Goal: Transaction & Acquisition: Obtain resource

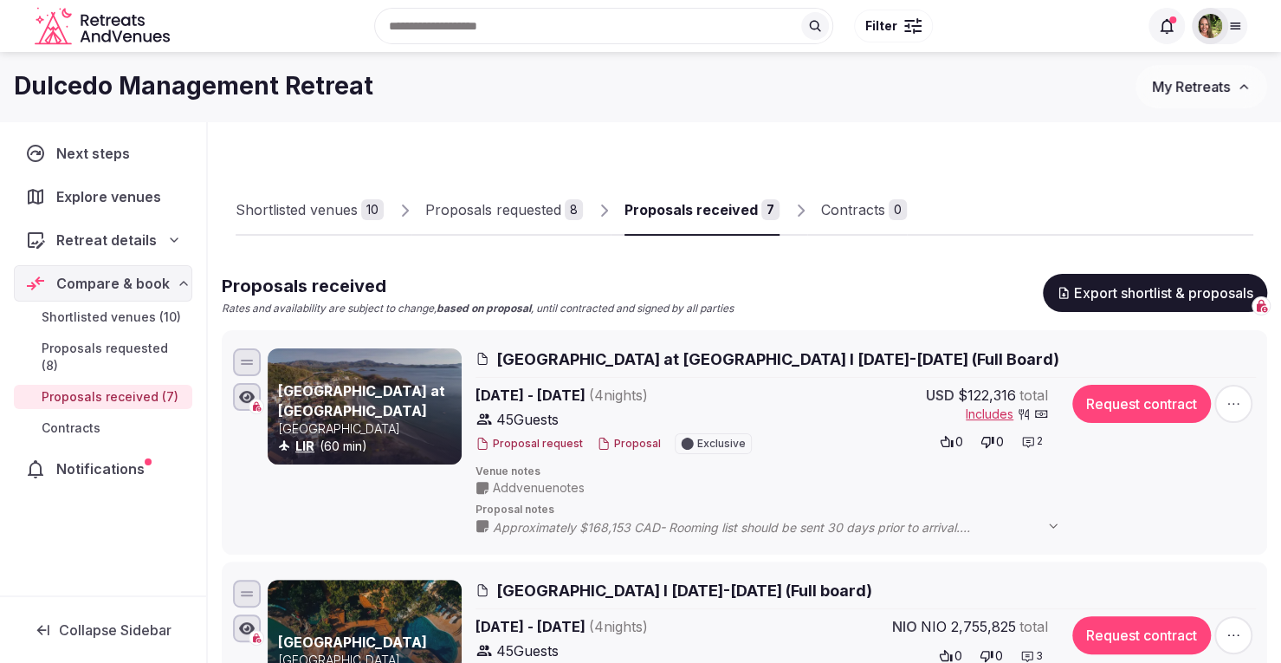
click at [1181, 82] on span "My Retreats" at bounding box center [1191, 86] width 78 height 17
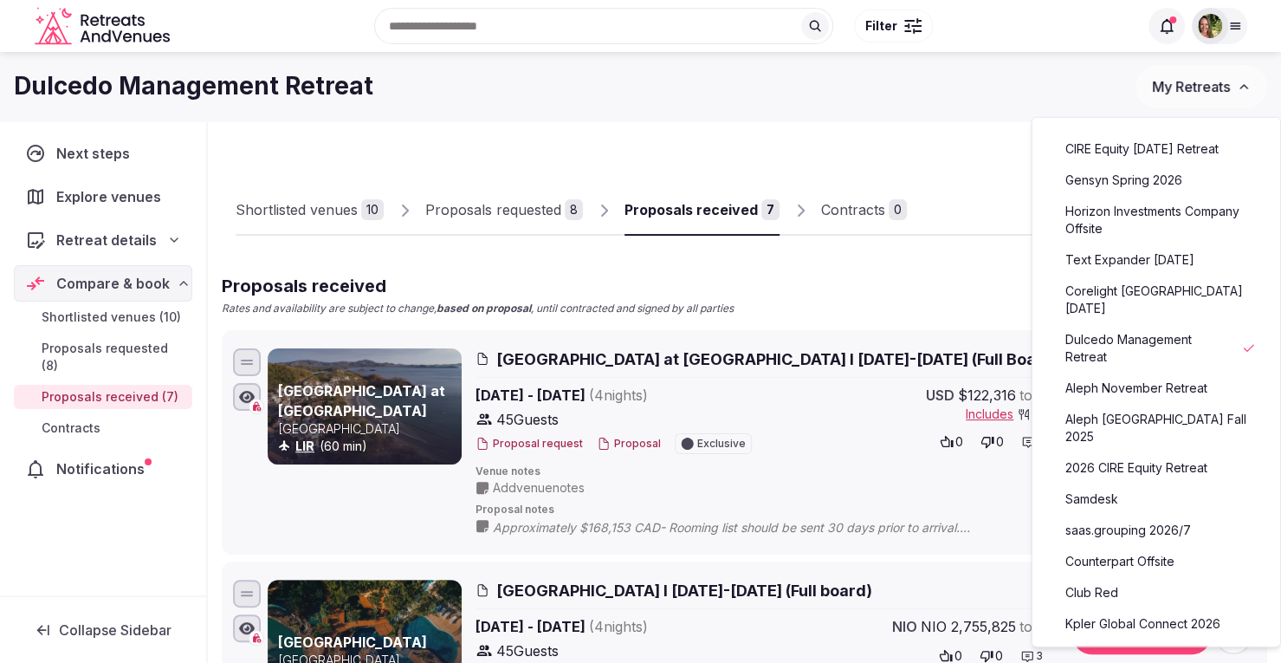
click at [1134, 235] on link "Horizon Investments Company Offsite" at bounding box center [1156, 219] width 213 height 45
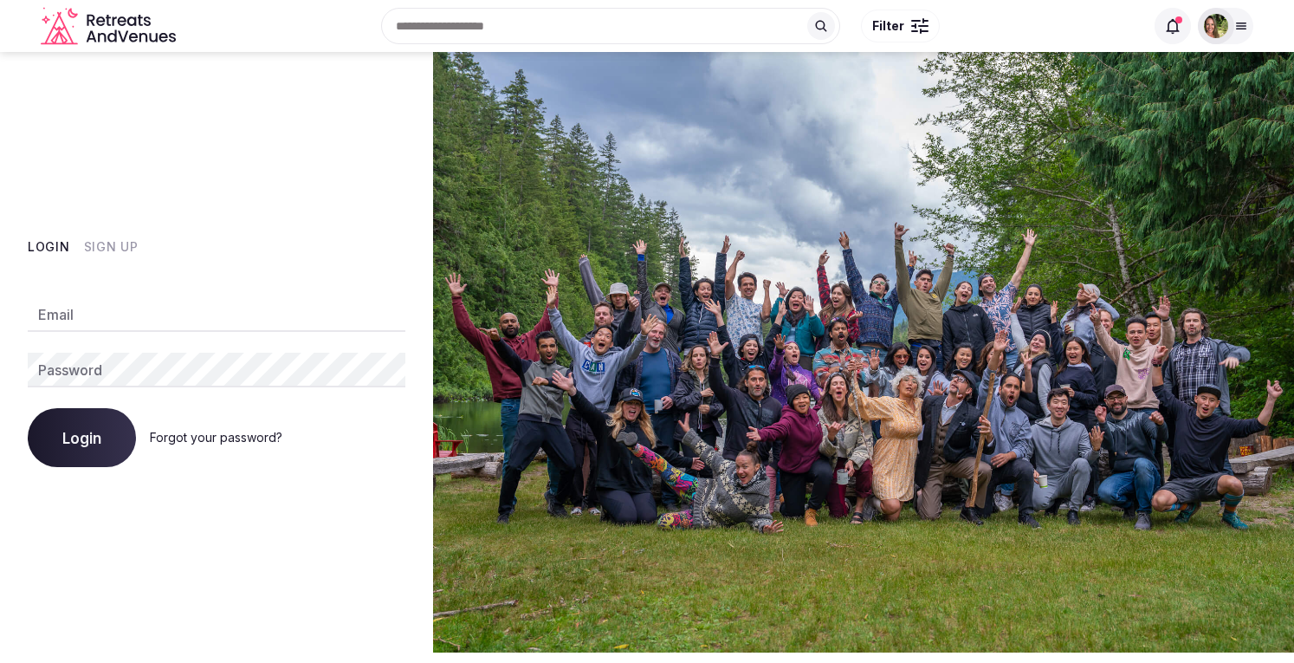
type input "**********"
click at [92, 437] on span "Login" at bounding box center [81, 437] width 39 height 17
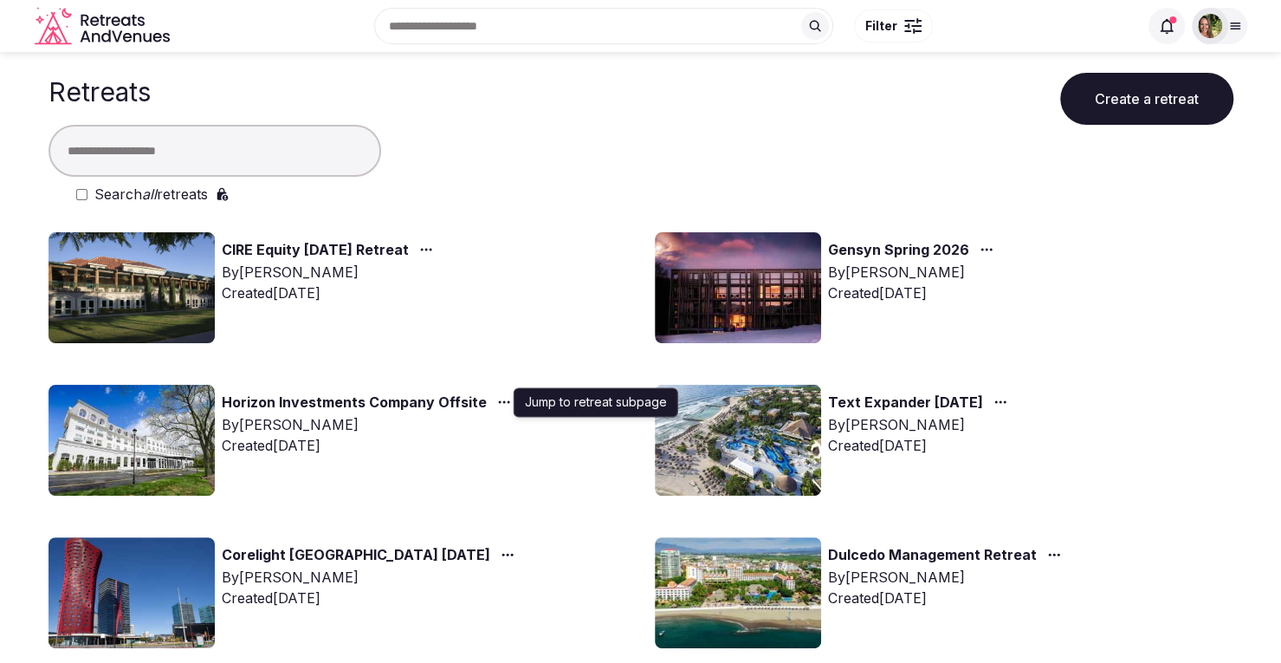
click at [497, 398] on icon "button" at bounding box center [504, 402] width 14 height 14
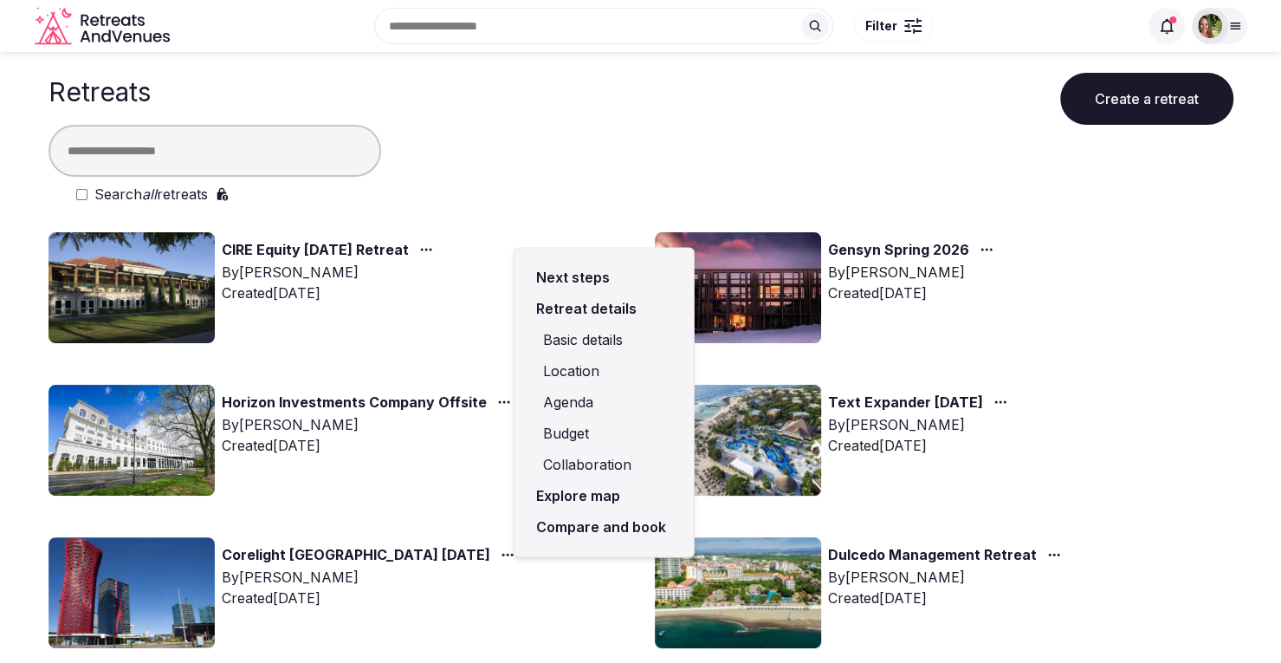
click at [573, 523] on link "Compare and book" at bounding box center [604, 526] width 152 height 31
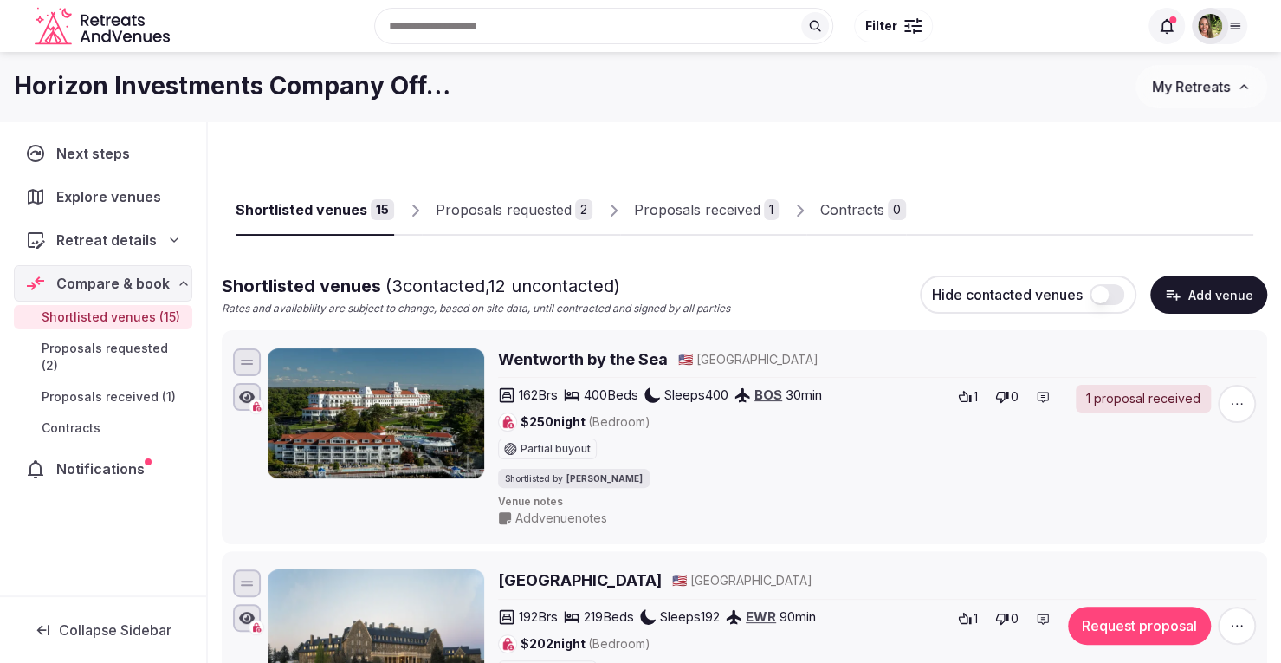
click at [696, 206] on div "Proposals received" at bounding box center [697, 209] width 126 height 21
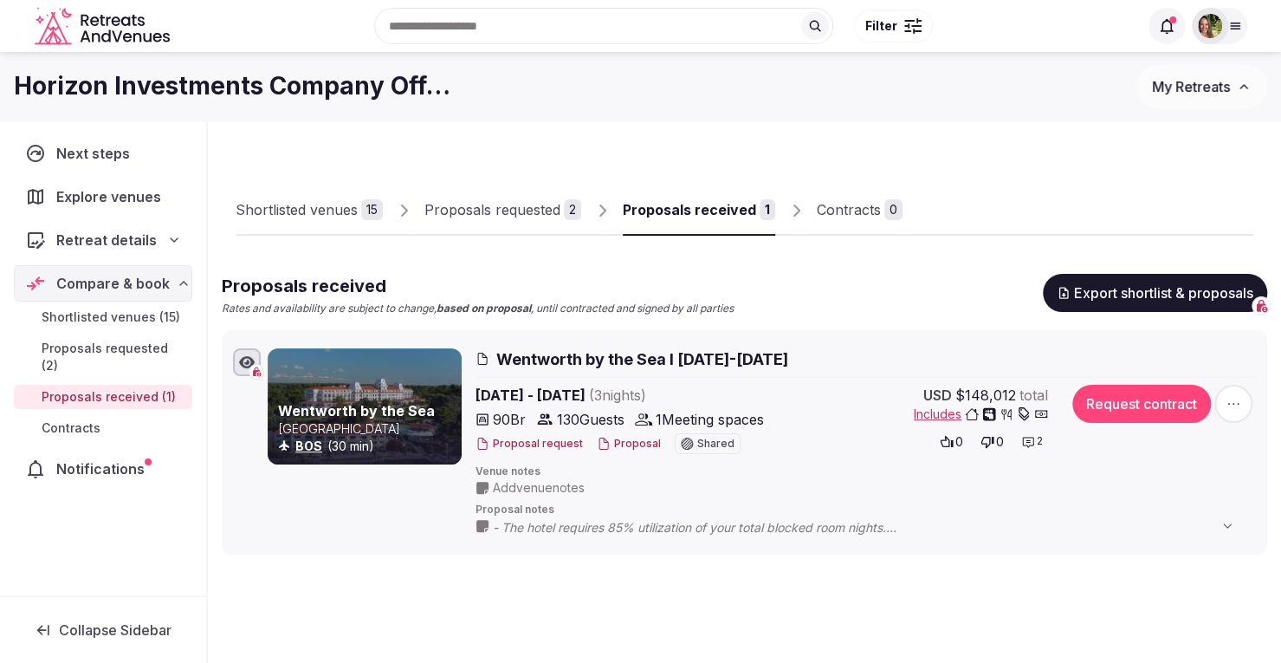
click at [614, 441] on button "Proposal" at bounding box center [629, 444] width 64 height 15
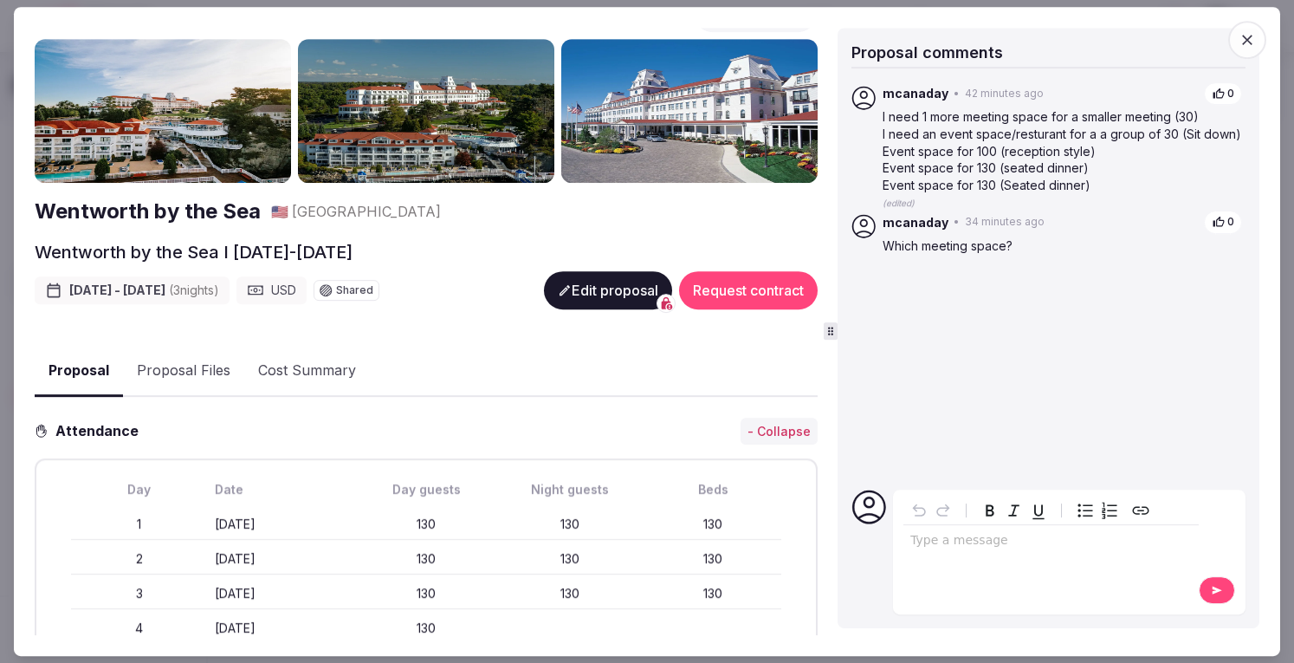
scroll to position [31, 0]
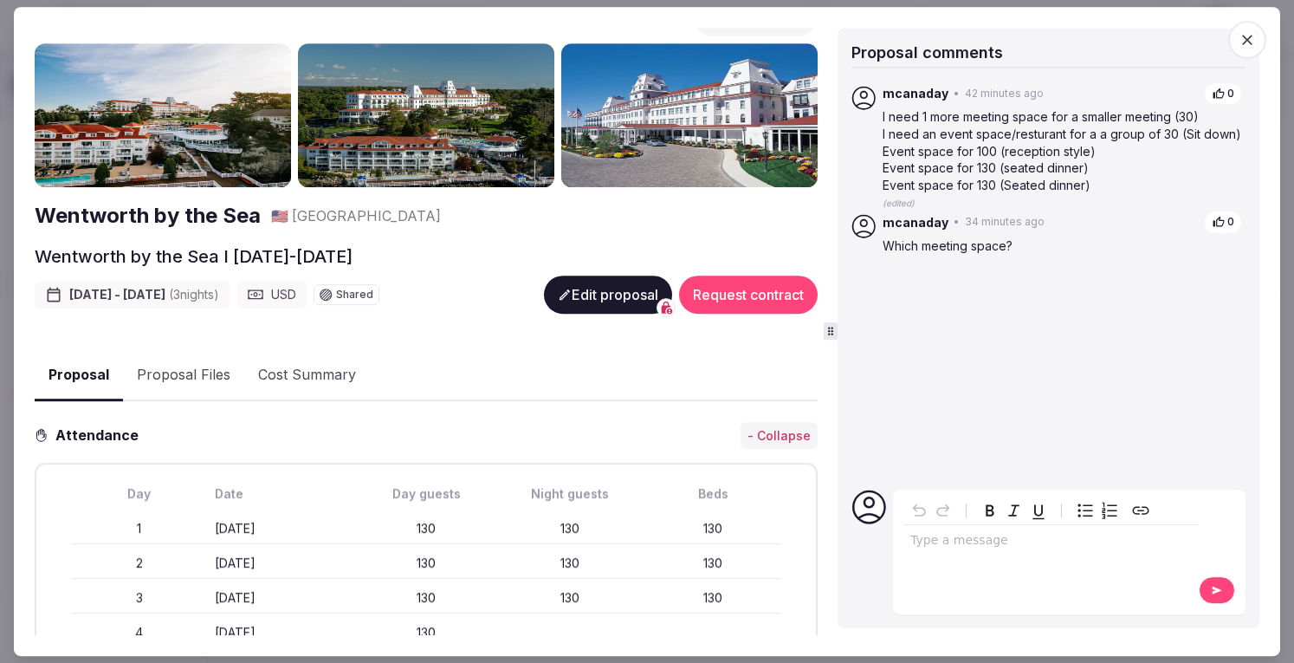
click at [173, 370] on button "Proposal Files" at bounding box center [183, 375] width 121 height 50
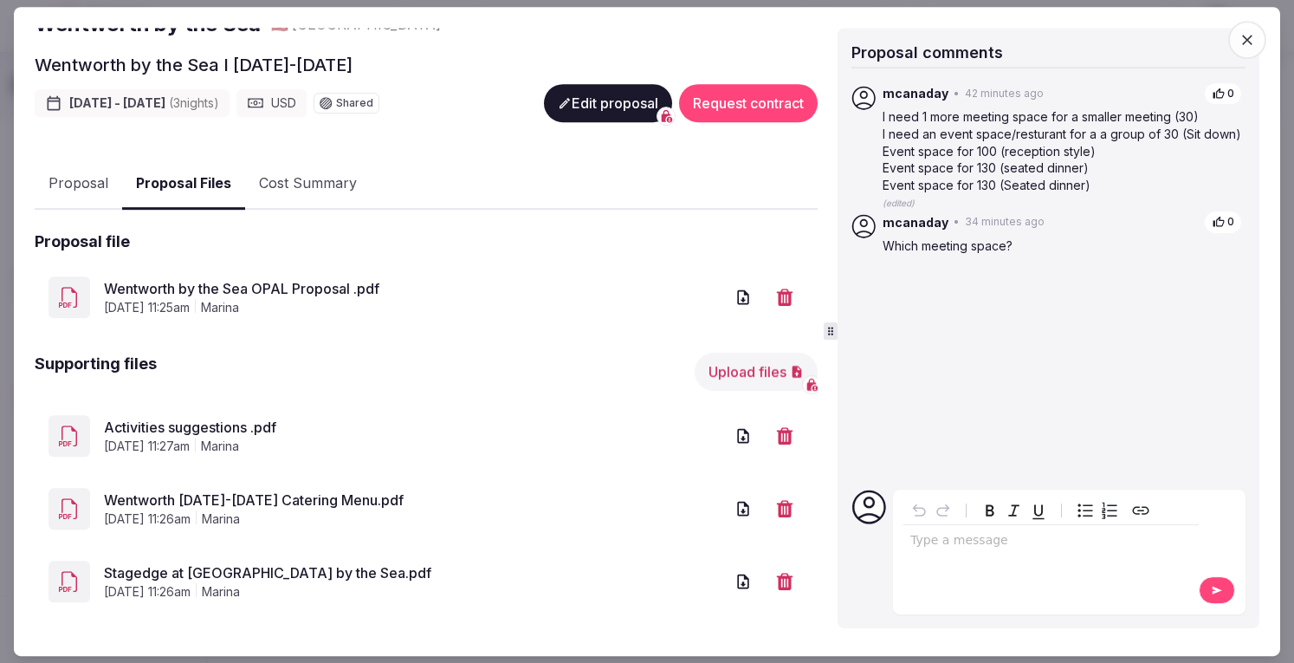
scroll to position [234, 0]
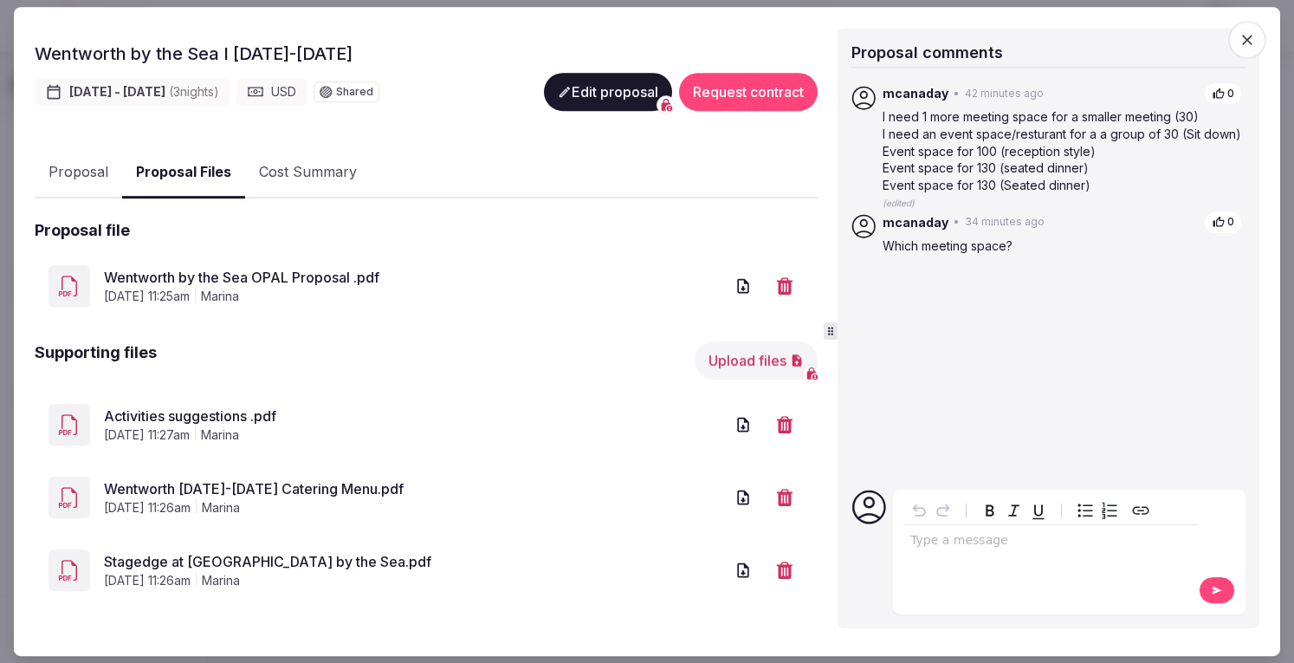
click at [243, 267] on link "Wentworth by the Sea OPAL Proposal .pdf" at bounding box center [414, 277] width 620 height 21
click at [977, 541] on p "editable markdown" at bounding box center [1051, 540] width 282 height 17
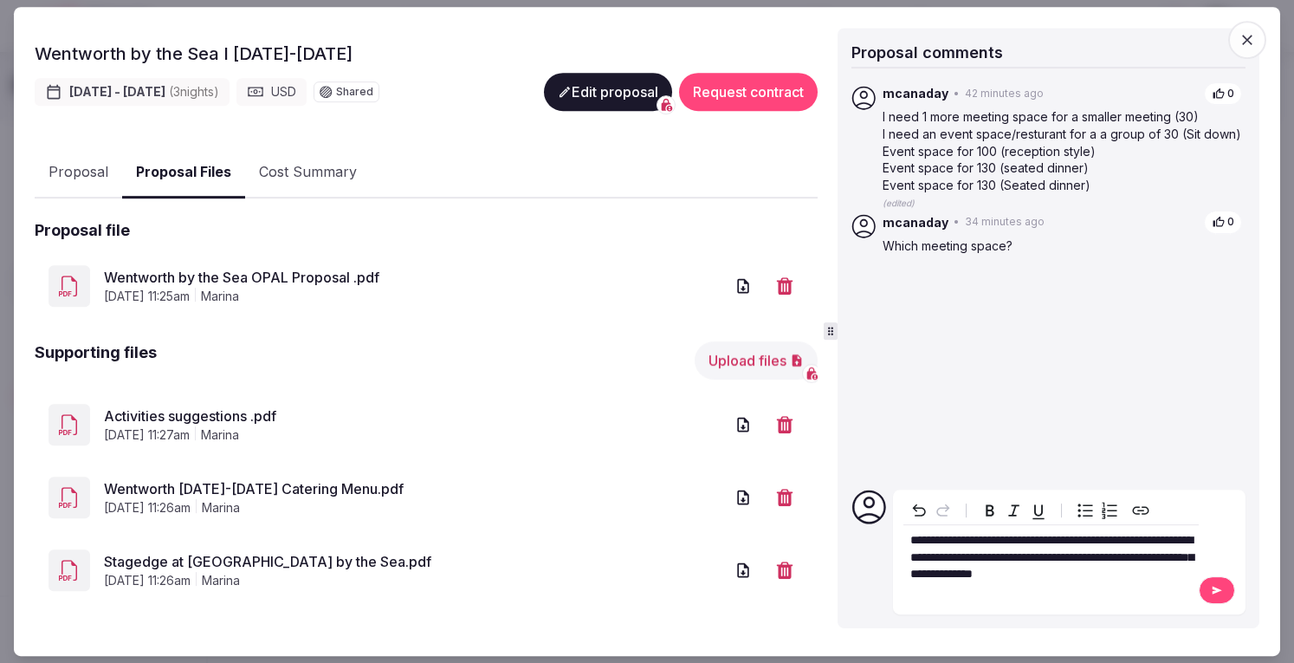
click at [1207, 586] on button at bounding box center [1217, 590] width 36 height 28
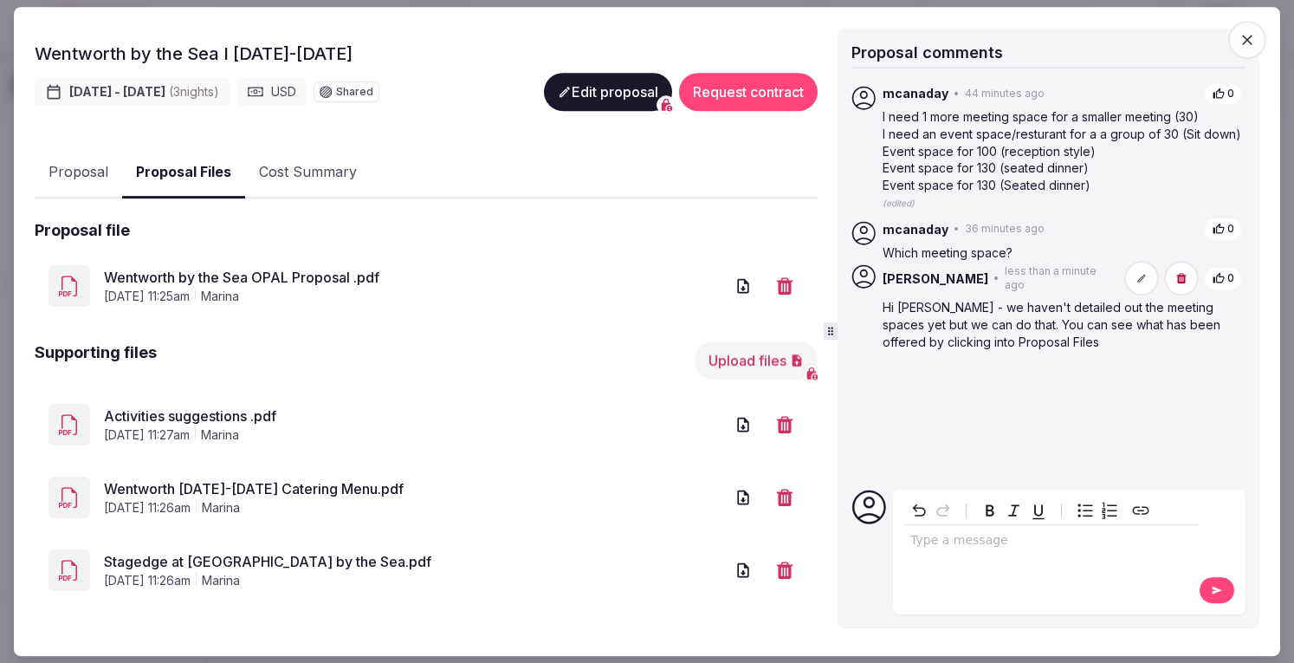
click at [311, 271] on link "Wentworth by the Sea OPAL Proposal .pdf" at bounding box center [414, 277] width 620 height 21
